Goal: Information Seeking & Learning: Learn about a topic

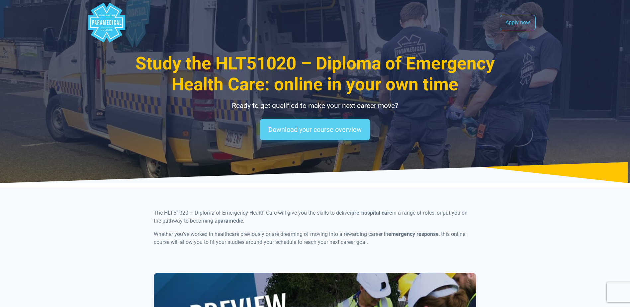
click at [344, 132] on link "Download your course overview" at bounding box center [315, 129] width 110 height 21
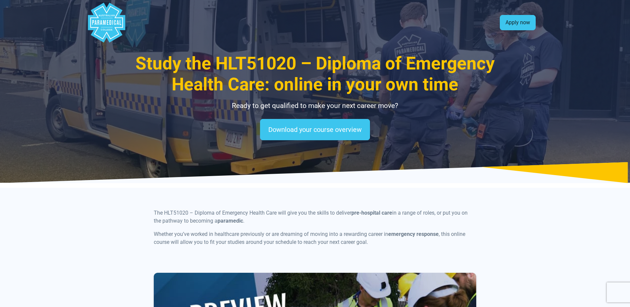
click at [520, 24] on link "Apply now" at bounding box center [518, 22] width 36 height 15
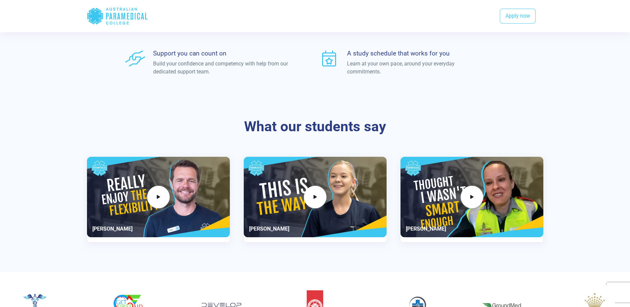
scroll to position [1039, 0]
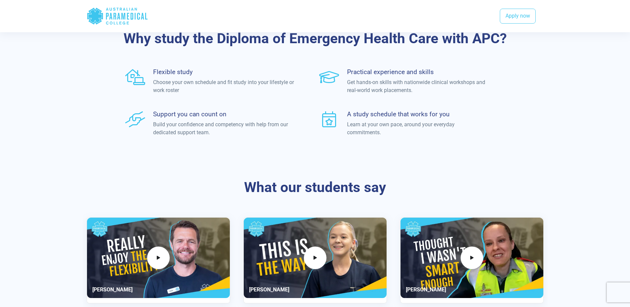
click at [119, 20] on icon ".logo-horizontal-c1{fill:#3CC5EE;} .logo-horizontal-c3{fill:#3CC5EE;} .logo-hor…" at bounding box center [117, 16] width 61 height 22
click at [93, 15] on polygon "Australian Paramedical College" at bounding box center [95, 16] width 16 height 17
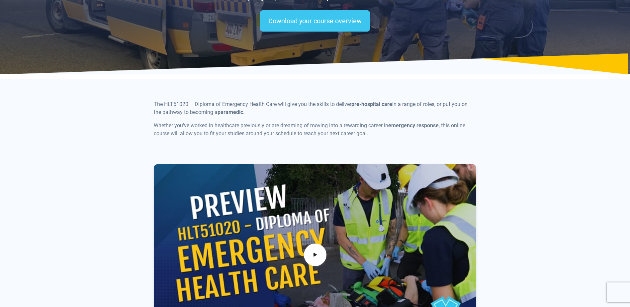
scroll to position [0, 0]
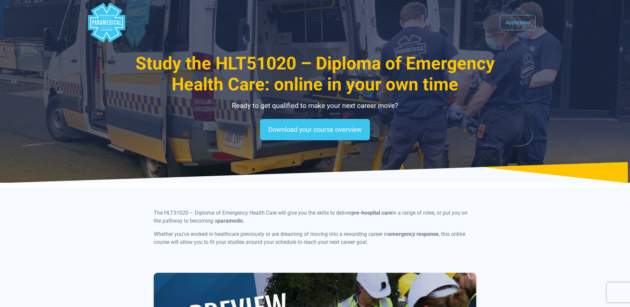
click at [104, 28] on polygon "Australian Paramedical College" at bounding box center [106, 23] width 37 height 40
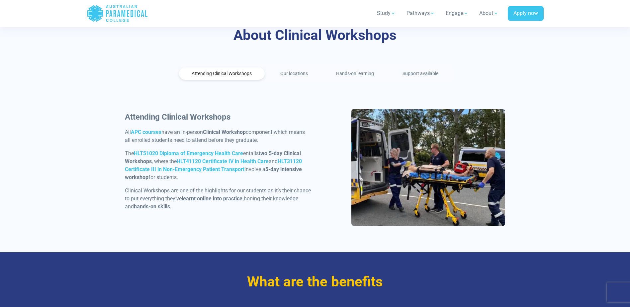
scroll to position [299, 0]
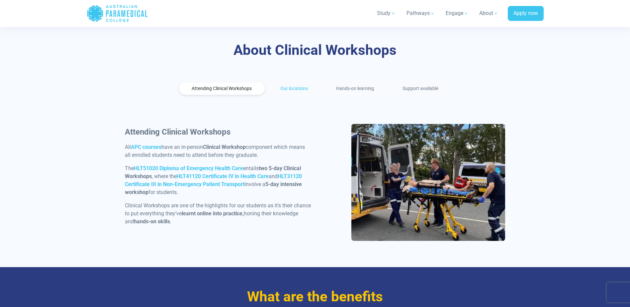
click at [293, 88] on link "Our locations" at bounding box center [295, 88] width 54 height 12
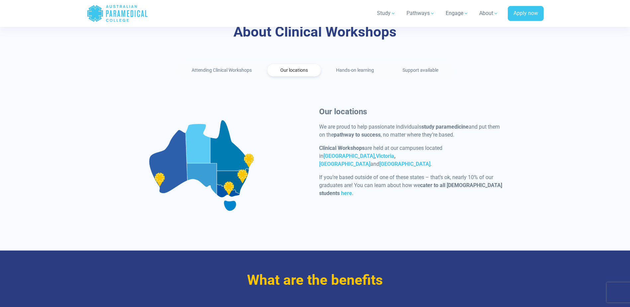
scroll to position [332, 0]
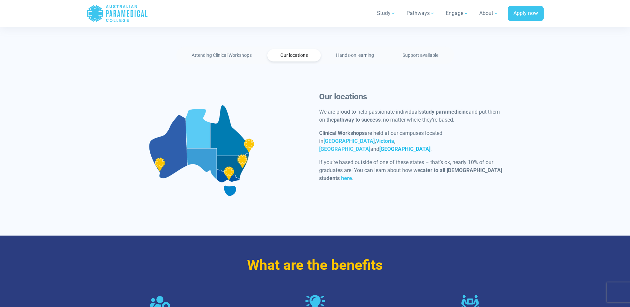
click at [398, 146] on strong "[GEOGRAPHIC_DATA]" at bounding box center [405, 149] width 51 height 6
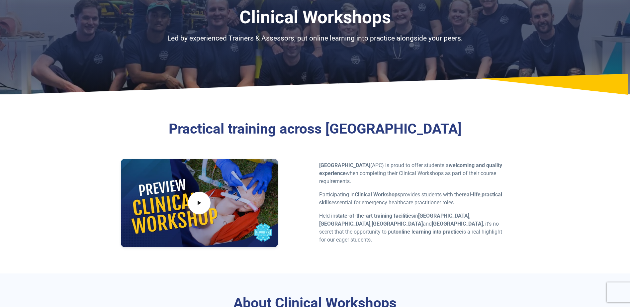
scroll to position [0, 0]
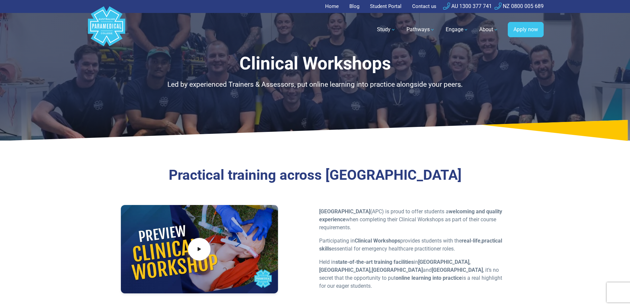
click at [332, 7] on link "Home" at bounding box center [334, 6] width 18 height 13
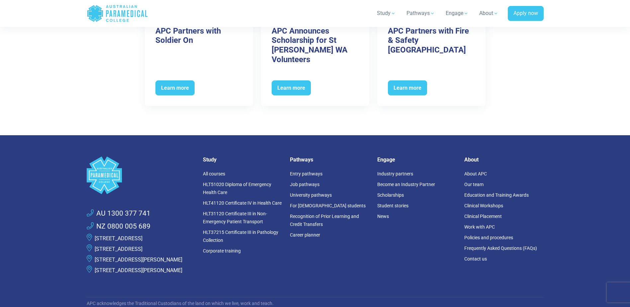
scroll to position [3456, 0]
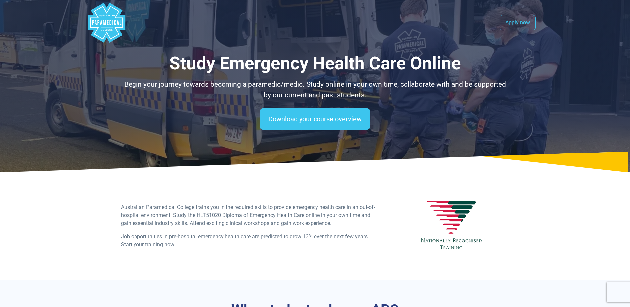
select select "**********"
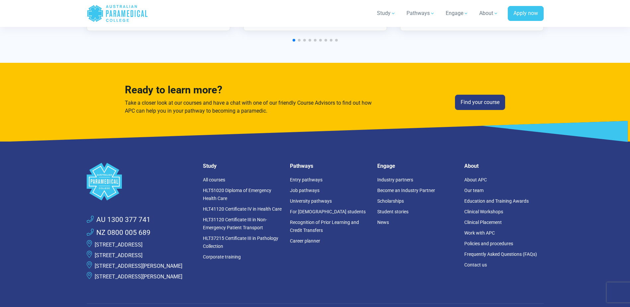
scroll to position [1728, 0]
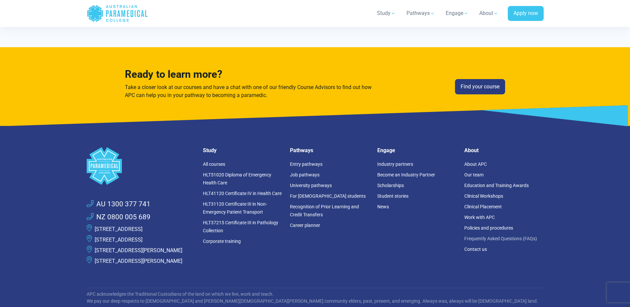
click at [496, 237] on link "Frequently Asked Questions (FAQs)" at bounding box center [501, 238] width 73 height 5
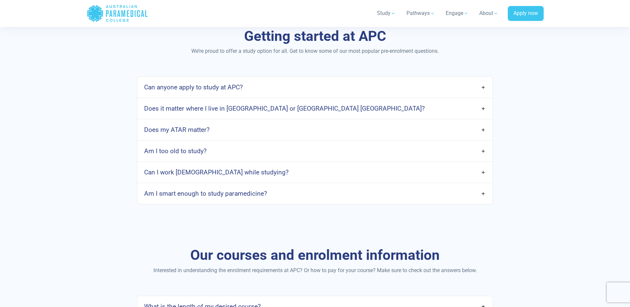
scroll to position [332, 0]
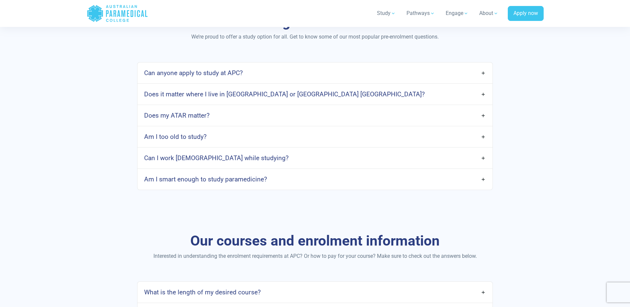
click at [304, 157] on link "Can I work full-time while studying?" at bounding box center [315, 158] width 355 height 16
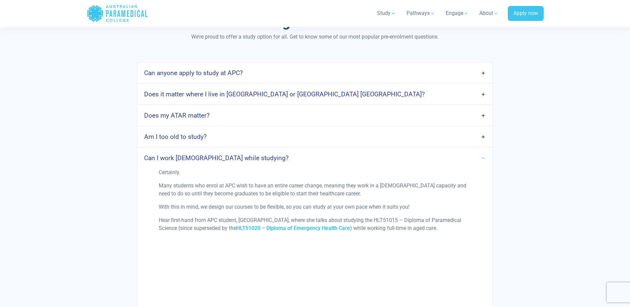
click at [304, 157] on link "Can I work full-time while studying?" at bounding box center [315, 158] width 355 height 16
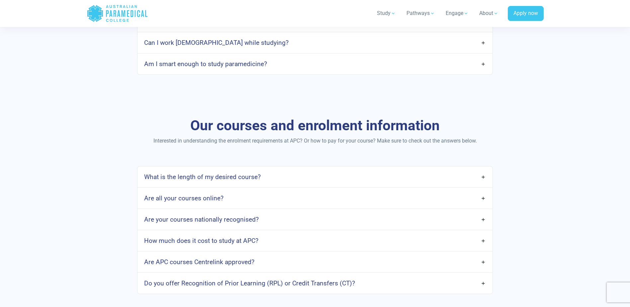
scroll to position [532, 0]
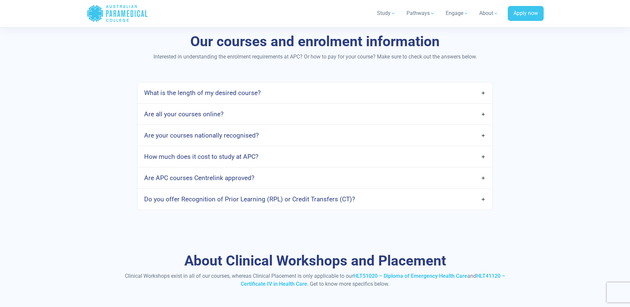
click at [329, 91] on link "What is the length of my desired course?" at bounding box center [315, 93] width 355 height 16
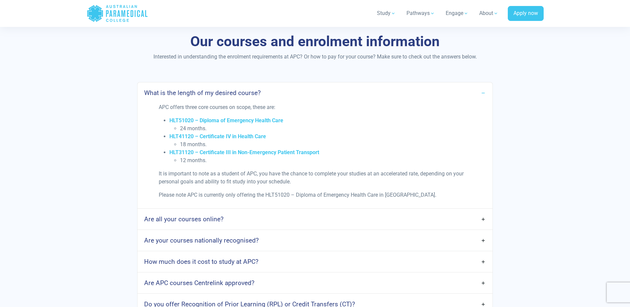
click at [300, 219] on link "Are all your courses online?" at bounding box center [315, 219] width 355 height 16
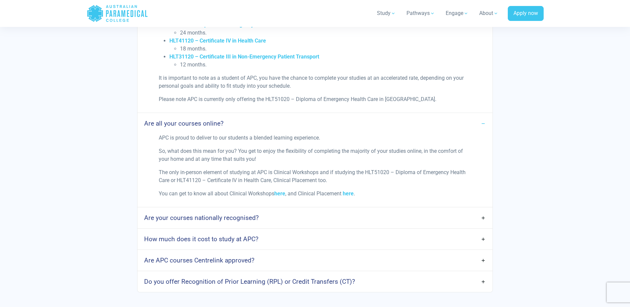
scroll to position [631, 0]
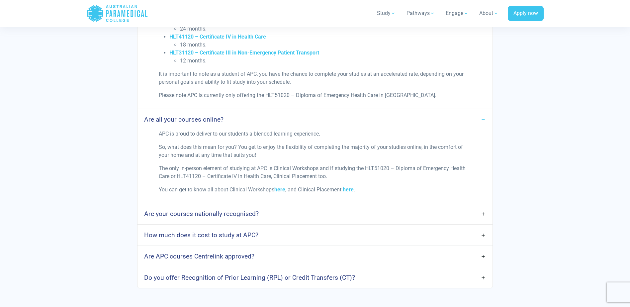
click at [301, 217] on link "Are your courses nationally recognised?" at bounding box center [315, 214] width 355 height 16
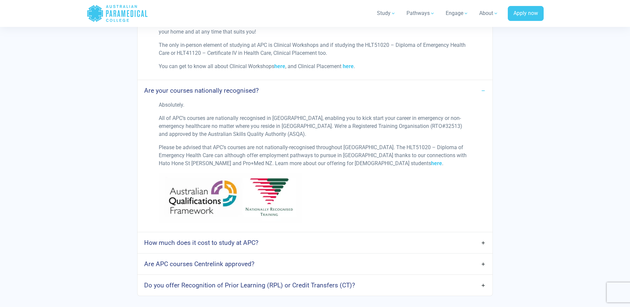
scroll to position [798, 0]
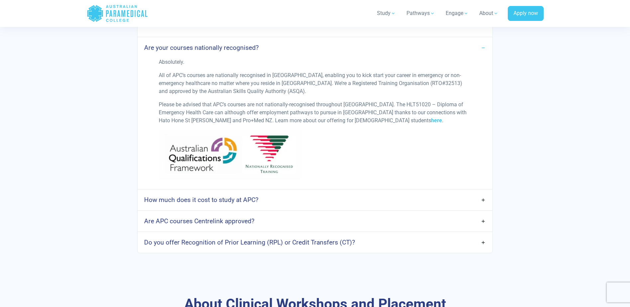
click at [303, 202] on link "How much does it cost to study at APC?" at bounding box center [315, 200] width 355 height 16
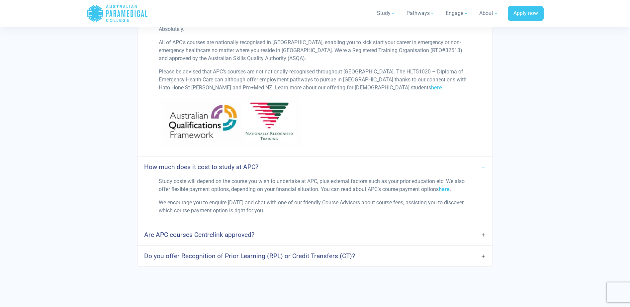
scroll to position [831, 0]
click at [373, 236] on link "Are APC courses Centrelink approved?" at bounding box center [315, 235] width 355 height 16
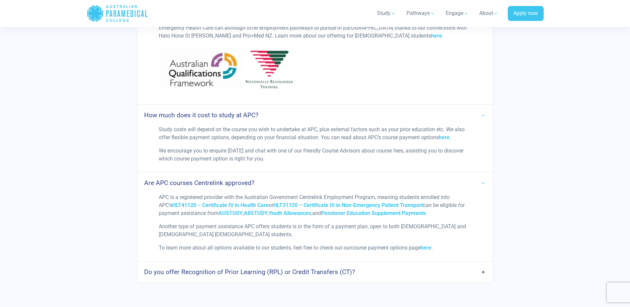
scroll to position [897, 0]
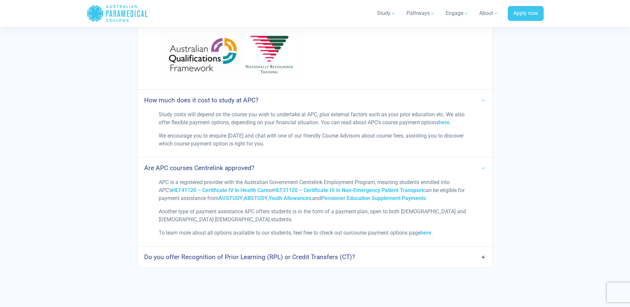
click at [371, 256] on link "Do you offer Recognition of Prior Learning (RPL) or Credit Transfers (CT)?" at bounding box center [315, 257] width 355 height 16
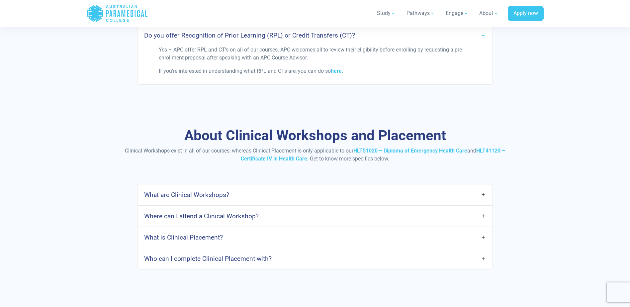
scroll to position [1130, 0]
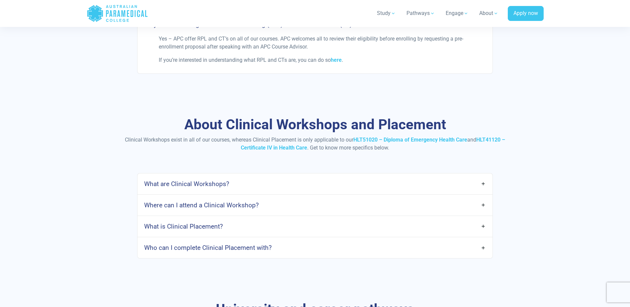
click at [364, 200] on link "Where can I attend a Clinical Workshop?" at bounding box center [315, 205] width 355 height 16
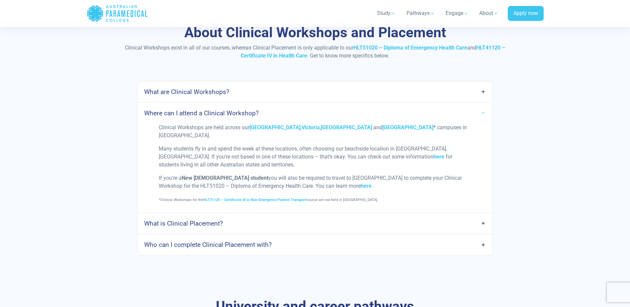
scroll to position [1230, 0]
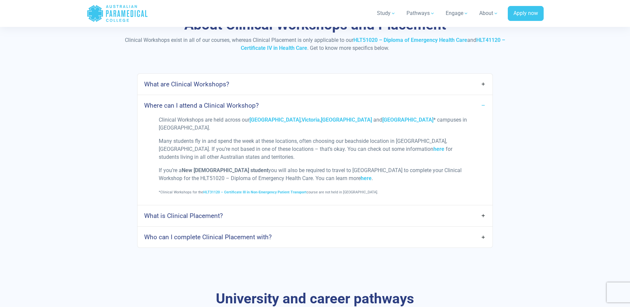
click at [349, 209] on link "What is Clinical Placement?" at bounding box center [315, 216] width 355 height 16
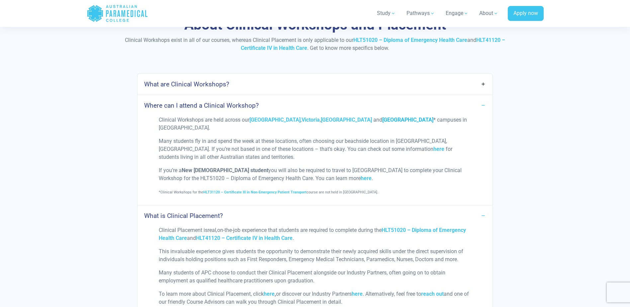
click at [389, 119] on strong "[GEOGRAPHIC_DATA]" at bounding box center [408, 120] width 51 height 6
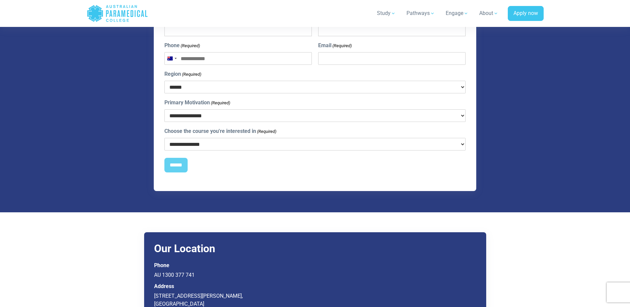
scroll to position [3024, 0]
